Goal: Transaction & Acquisition: Book appointment/travel/reservation

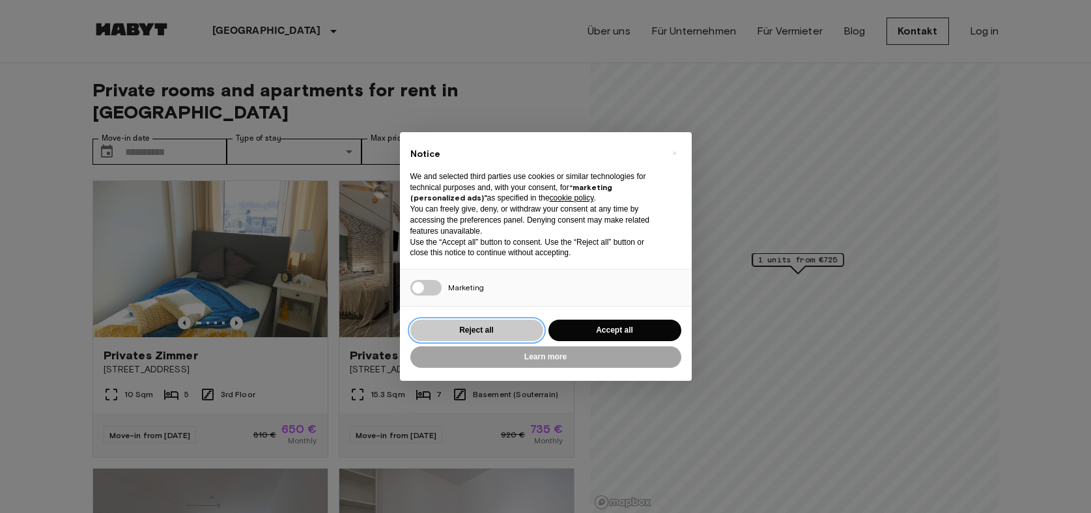
click at [516, 328] on button "Reject all" at bounding box center [476, 330] width 133 height 21
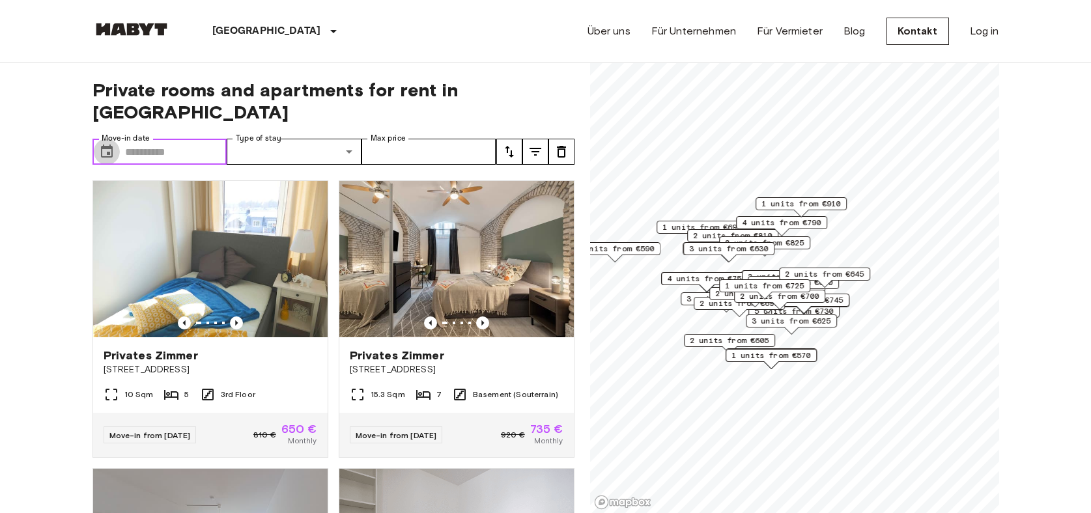
click at [108, 145] on icon "Choose date" at bounding box center [107, 151] width 12 height 13
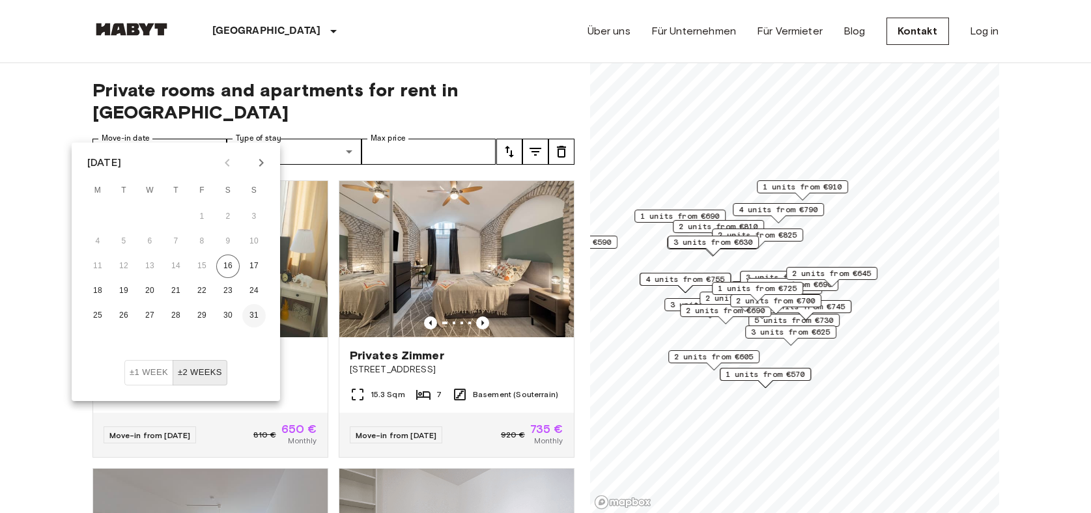
click at [255, 311] on button "31" at bounding box center [253, 315] width 23 height 23
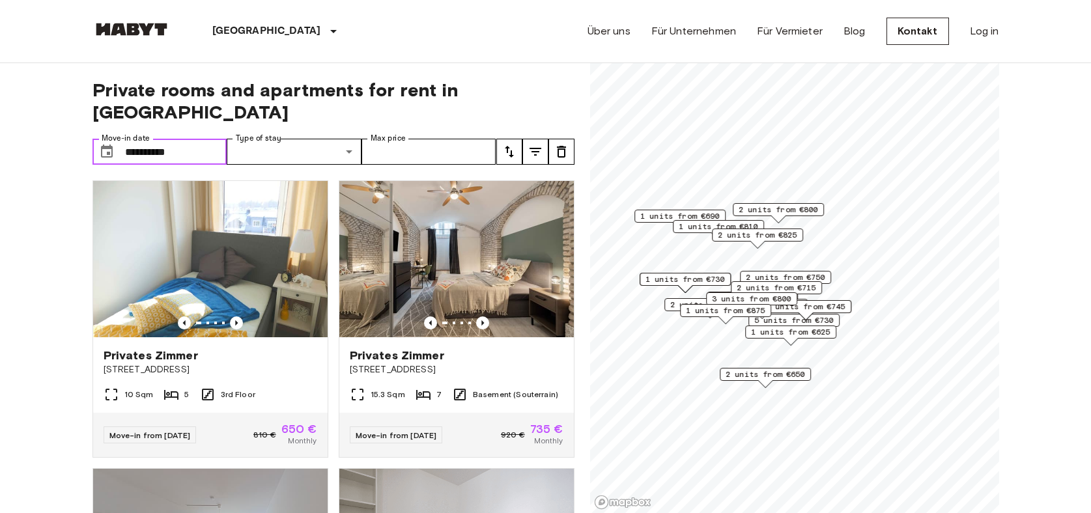
type input "**********"
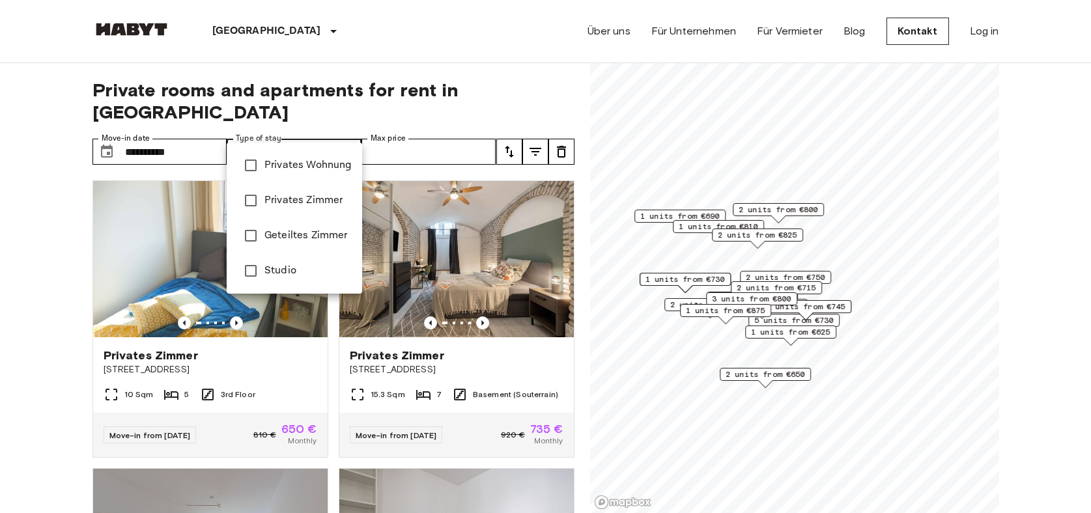
click at [351, 134] on div at bounding box center [545, 256] width 1091 height 513
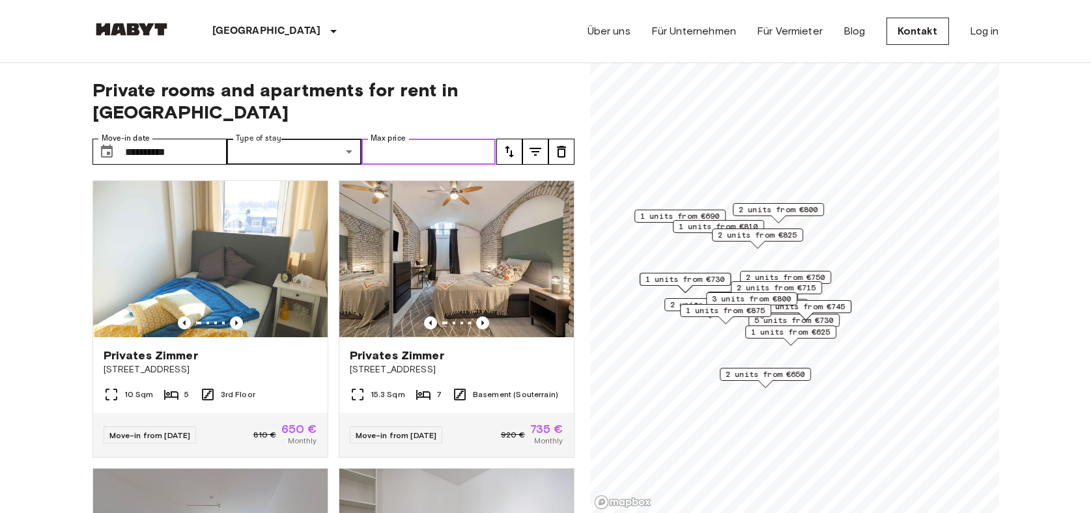
click at [455, 139] on input "Max price" at bounding box center [429, 152] width 135 height 26
type input "***"
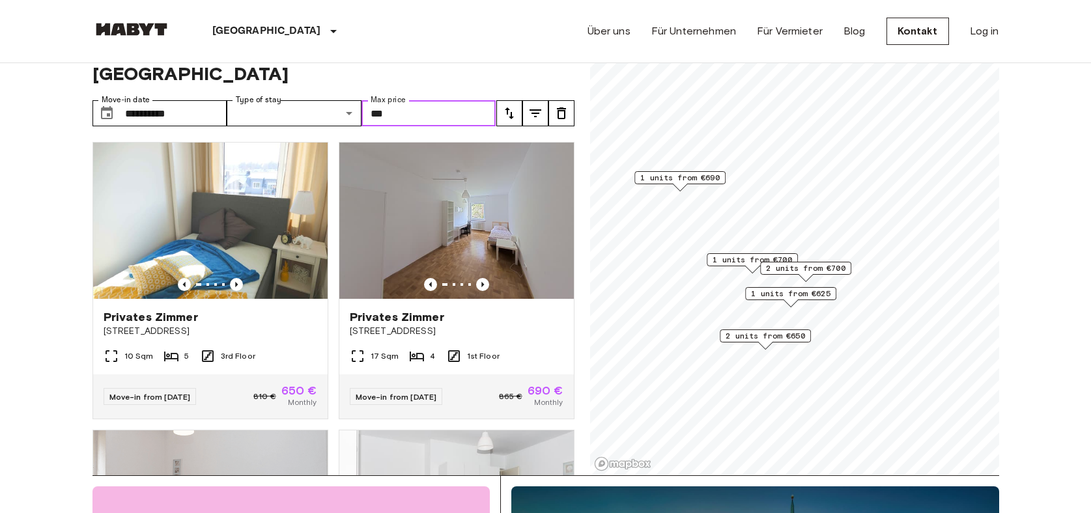
scroll to position [38, 0]
click at [386, 278] on div at bounding box center [456, 284] width 235 height 13
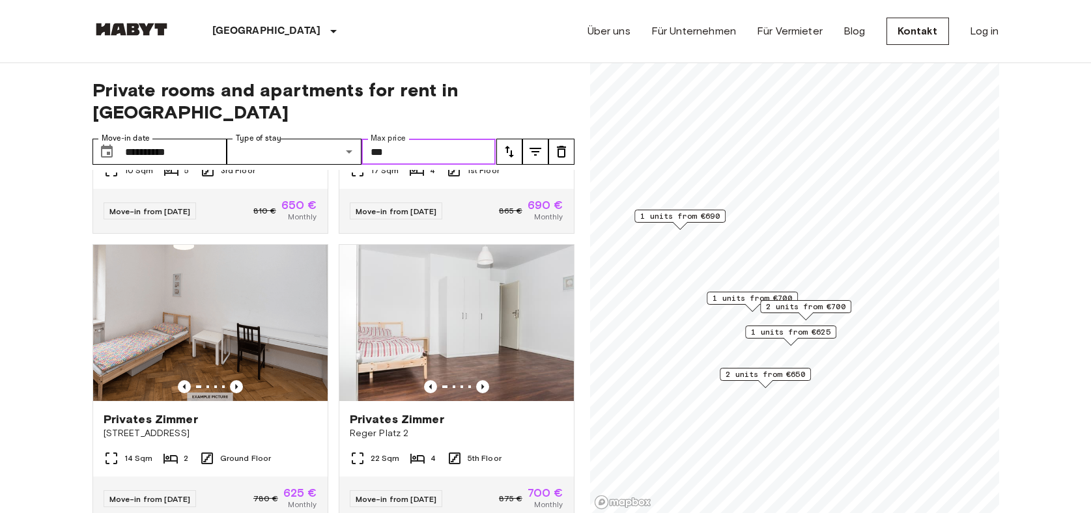
scroll to position [0, 0]
click at [411, 351] on img at bounding box center [456, 323] width 235 height 156
